Goal: Navigation & Orientation: Find specific page/section

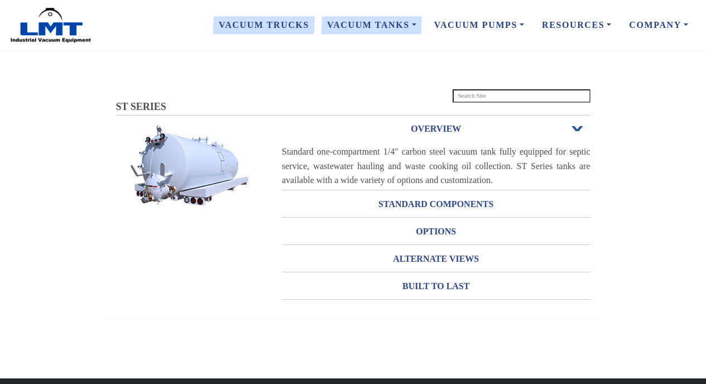
click at [287, 22] on link "Vacuum Trucks" at bounding box center [264, 24] width 108 height 23
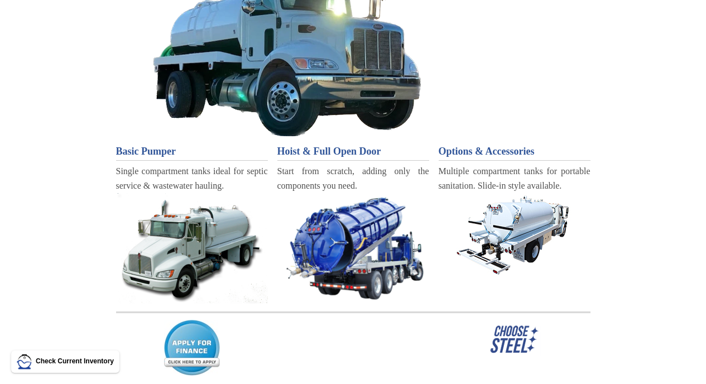
scroll to position [135, 0]
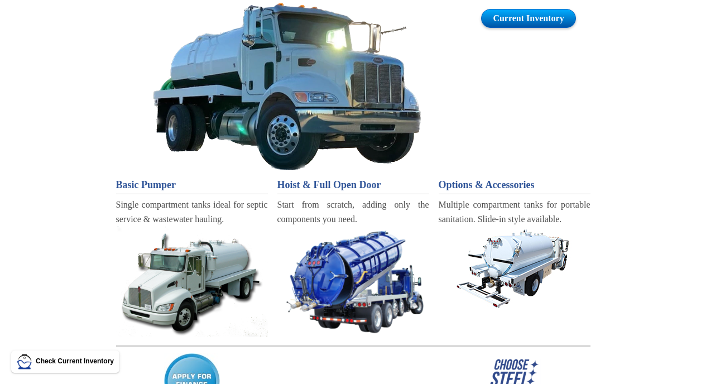
click at [508, 26] on link "Current Inventory" at bounding box center [528, 18] width 94 height 19
